Goal: Transaction & Acquisition: Purchase product/service

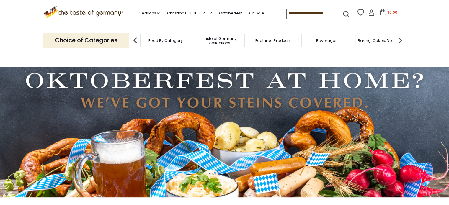
click at [160, 44] on div "Food By Category" at bounding box center [165, 41] width 51 height 14
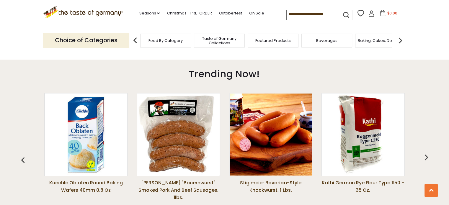
scroll to position [384, 0]
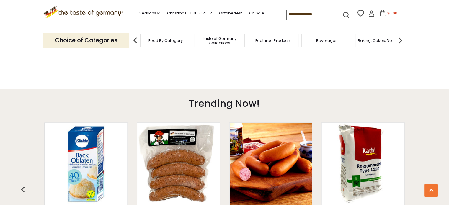
click at [400, 41] on img at bounding box center [400, 41] width 12 height 12
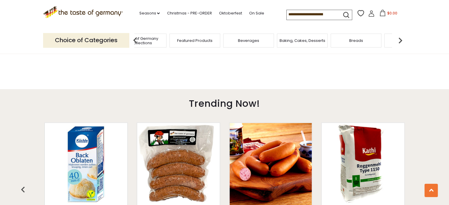
click at [401, 41] on img at bounding box center [400, 41] width 12 height 12
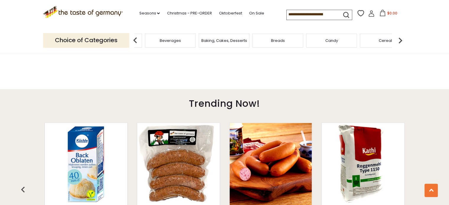
click at [401, 41] on img at bounding box center [400, 41] width 12 height 12
click at [348, 42] on span "Condiments, Seasonings" at bounding box center [345, 40] width 47 height 9
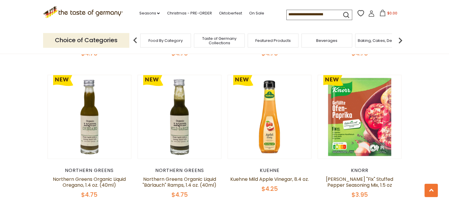
scroll to position [1387, 0]
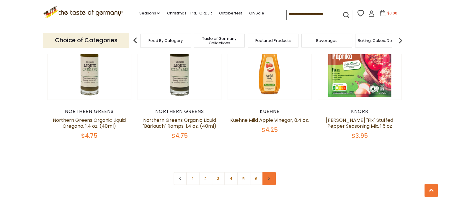
click at [274, 172] on link at bounding box center [268, 178] width 13 height 13
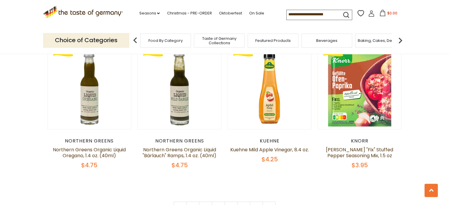
scroll to position [1446, 0]
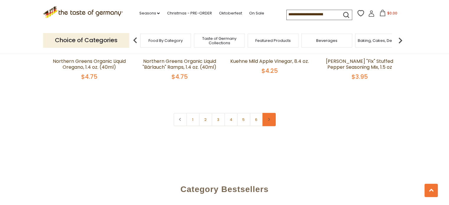
click at [271, 113] on link at bounding box center [268, 119] width 13 height 13
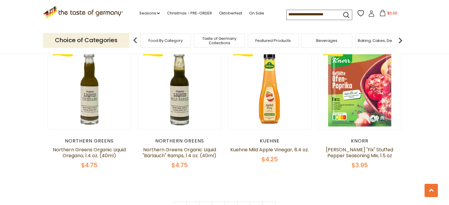
scroll to position [1417, 0]
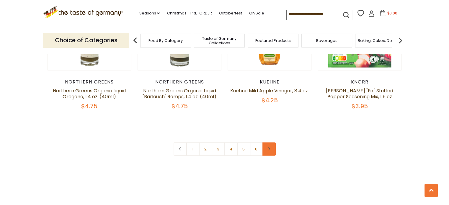
click at [270, 148] on icon at bounding box center [269, 149] width 4 height 3
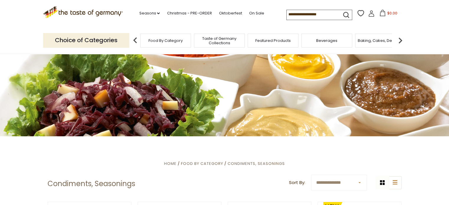
scroll to position [0, 0]
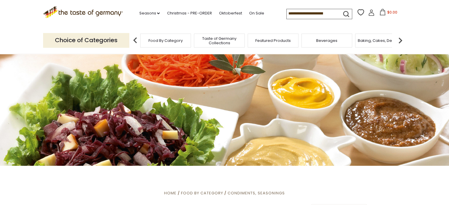
click at [293, 41] on div "Featured Products" at bounding box center [273, 41] width 51 height 14
click at [279, 43] on div "Featured Products" at bounding box center [270, 41] width 51 height 14
click at [343, 14] on icon "submit" at bounding box center [345, 13] width 5 height 5
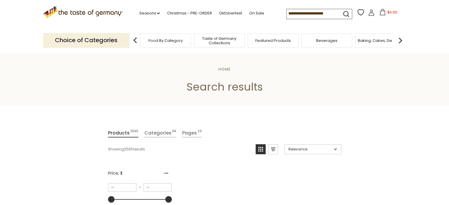
click at [332, 13] on input at bounding box center [312, 13] width 50 height 8
click at [287, 15] on input at bounding box center [312, 13] width 50 height 8
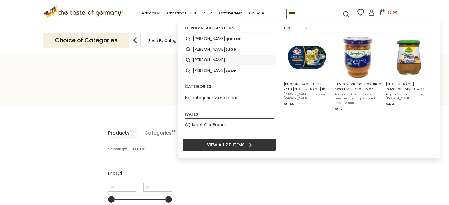
type input "****"
click at [198, 59] on li "senf" at bounding box center [229, 60] width 94 height 11
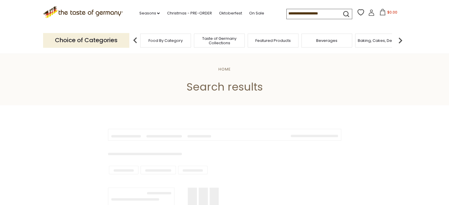
type input "****"
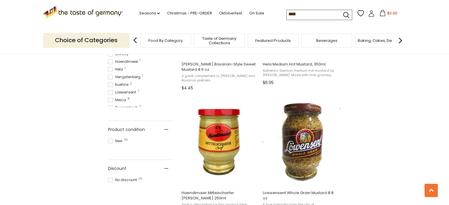
scroll to position [354, 0]
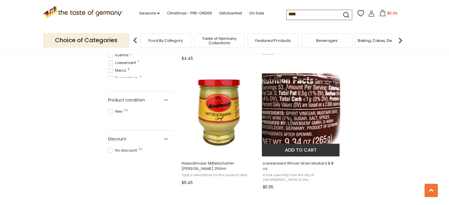
click at [298, 164] on span "Loewensenf Whole Grain Mustard 8.8 oz" at bounding box center [301, 166] width 76 height 11
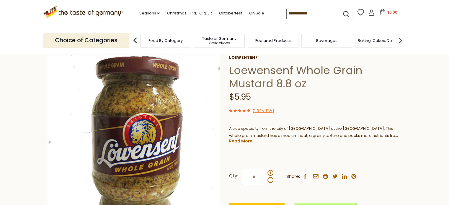
scroll to position [59, 0]
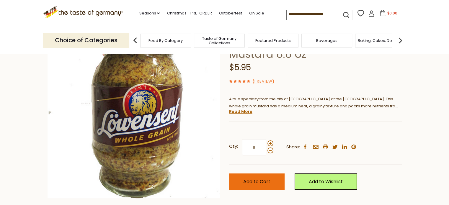
click at [272, 182] on button "Add to Cart" at bounding box center [256, 182] width 55 height 16
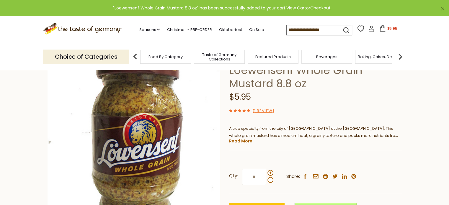
scroll to position [0, 0]
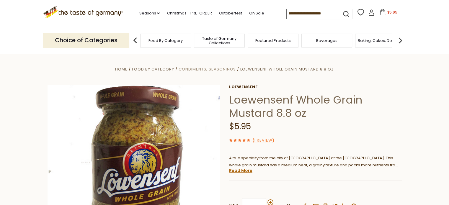
click at [224, 68] on span "Condiments, Seasonings" at bounding box center [207, 69] width 57 height 6
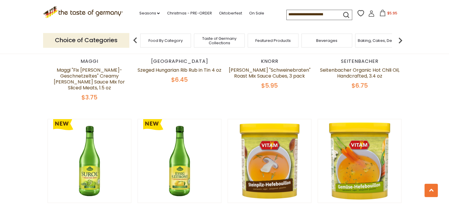
scroll to position [118, 0]
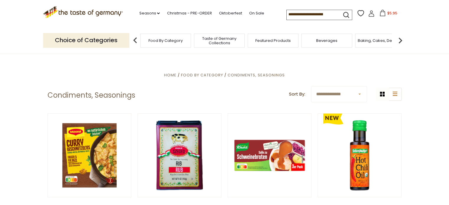
click at [303, 18] on input at bounding box center [312, 14] width 50 height 8
type input "****"
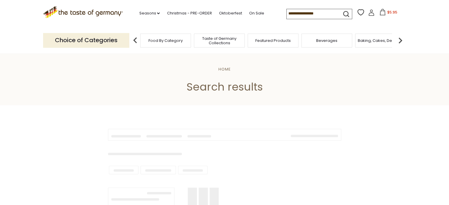
type input "****"
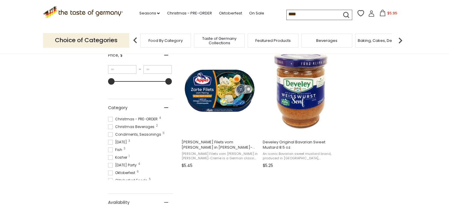
scroll to position [148, 0]
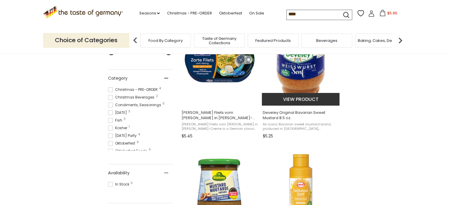
click at [315, 103] on button "View product" at bounding box center [301, 99] width 78 height 13
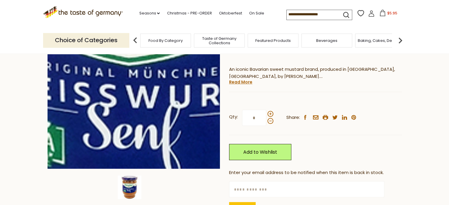
scroll to position [118, 0]
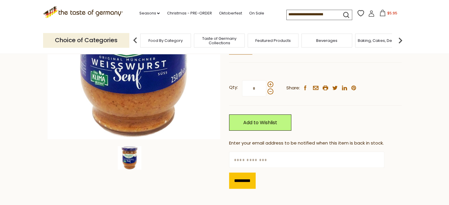
click at [126, 160] on img at bounding box center [130, 158] width 24 height 24
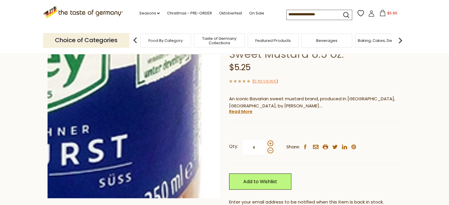
scroll to position [30, 0]
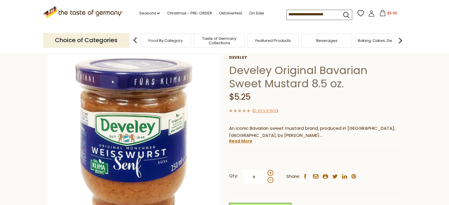
click at [318, 16] on input at bounding box center [312, 14] width 50 height 8
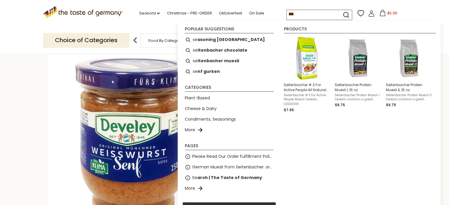
type input "****"
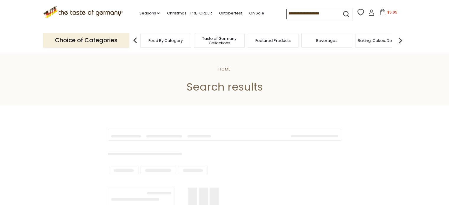
type input "****"
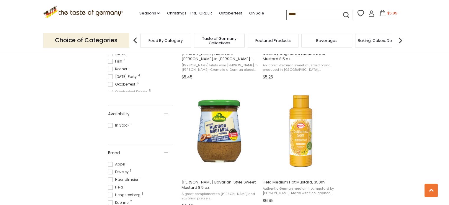
scroll to position [236, 0]
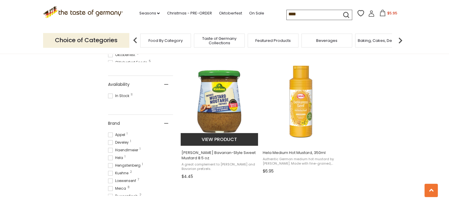
click at [206, 153] on span "[PERSON_NAME] Bavarian-Style Sweet Mustard 8.5 oz." at bounding box center [220, 155] width 76 height 11
